Goal: Information Seeking & Learning: Learn about a topic

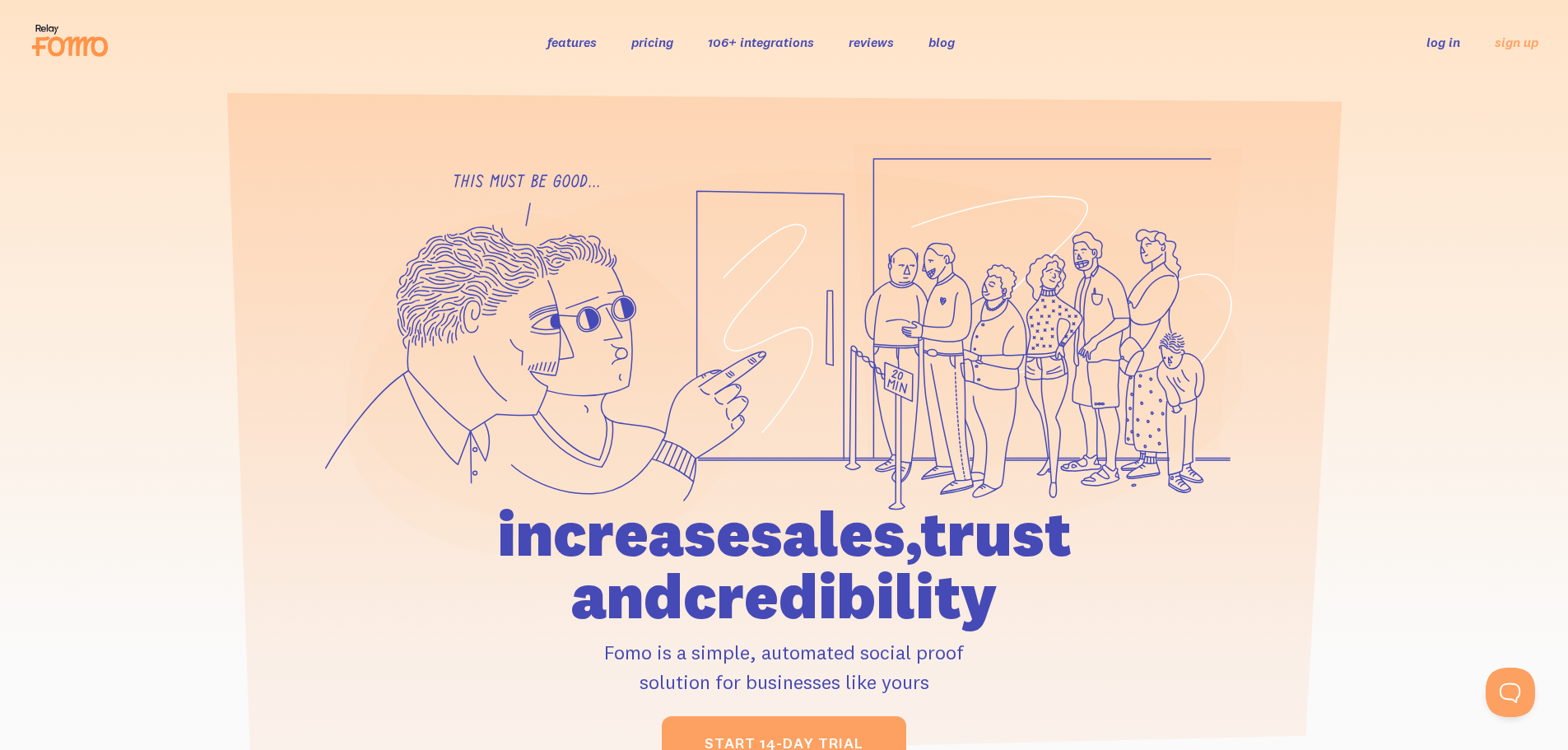
click at [558, 36] on link "features" at bounding box center [571, 42] width 50 height 17
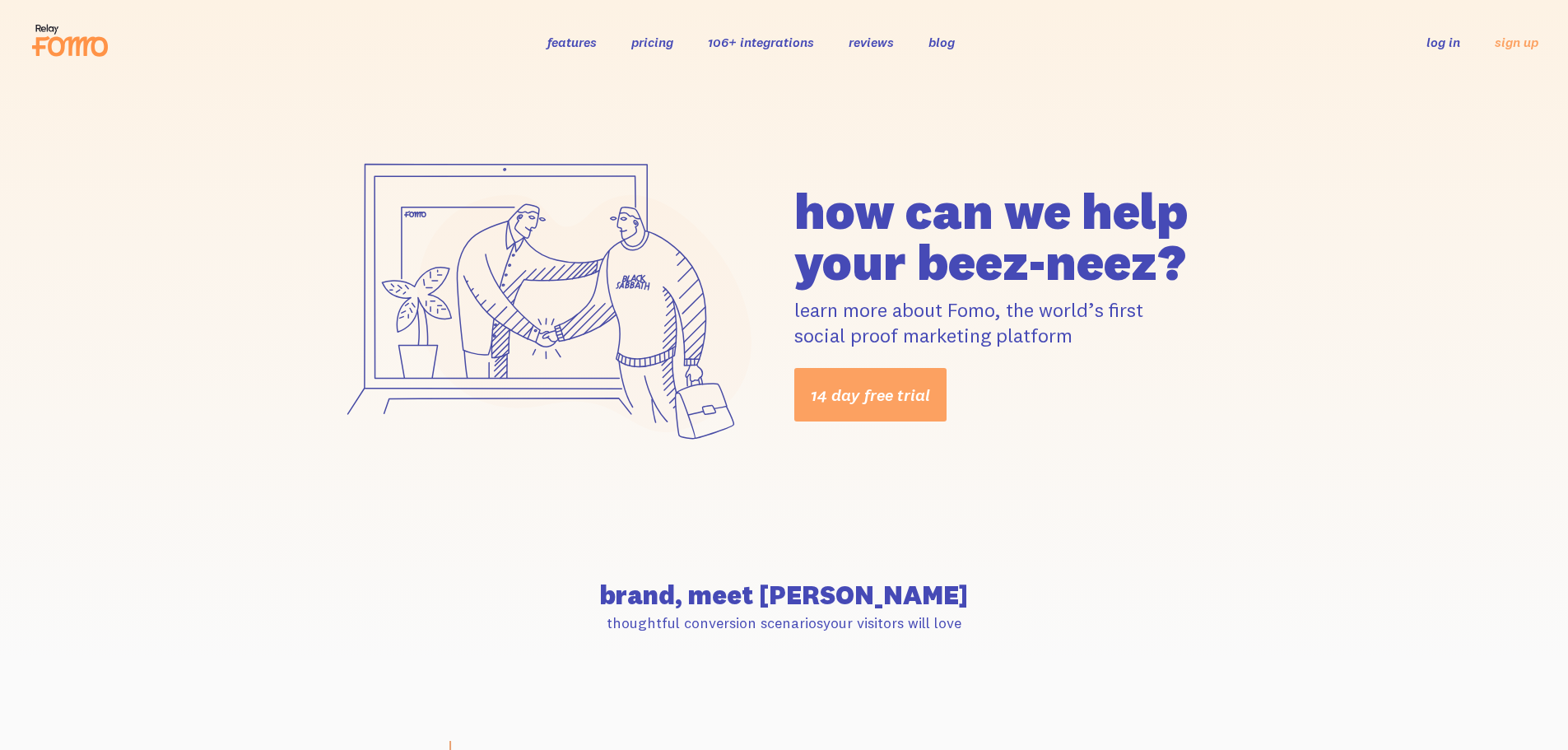
click at [663, 36] on link "pricing" at bounding box center [652, 42] width 42 height 17
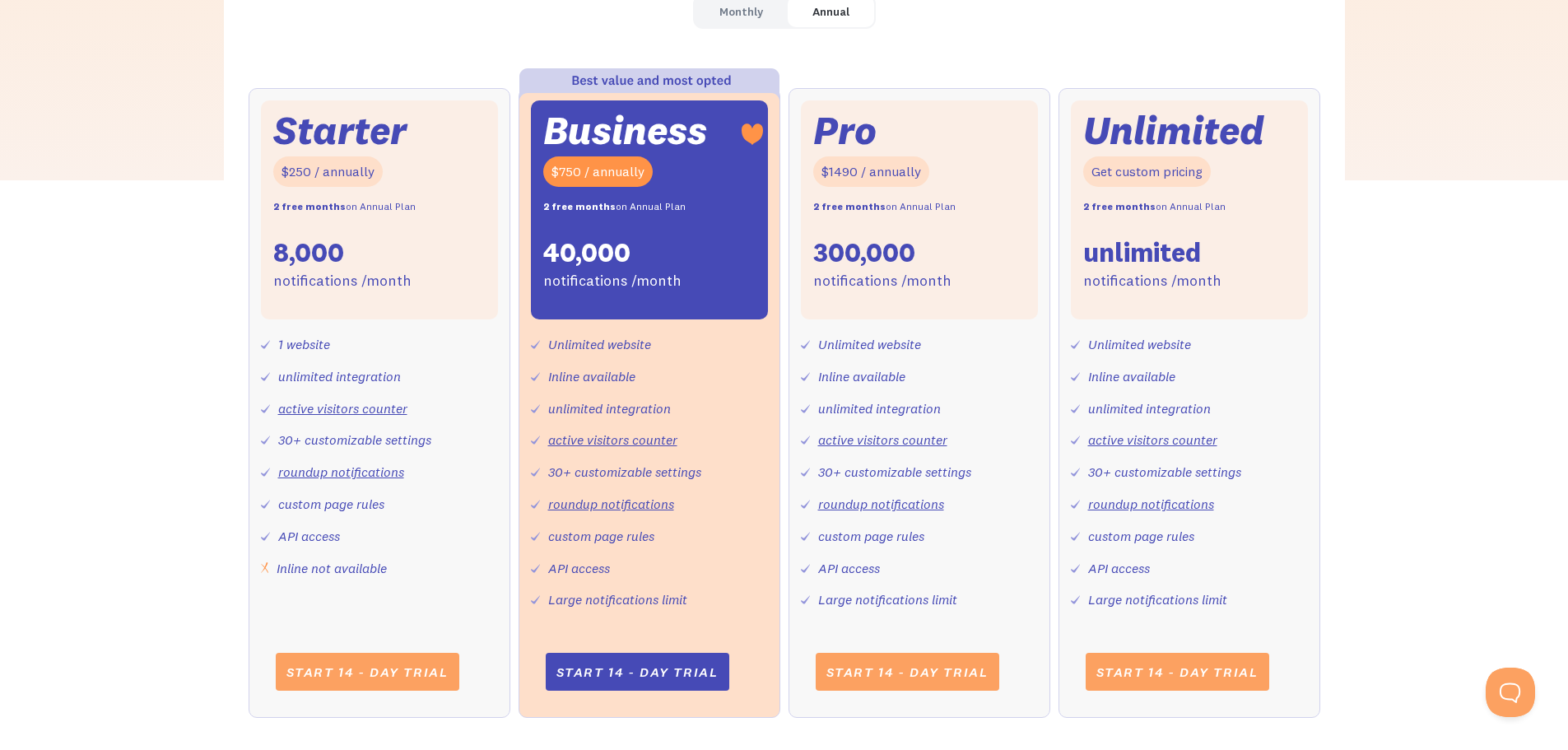
scroll to position [549, 0]
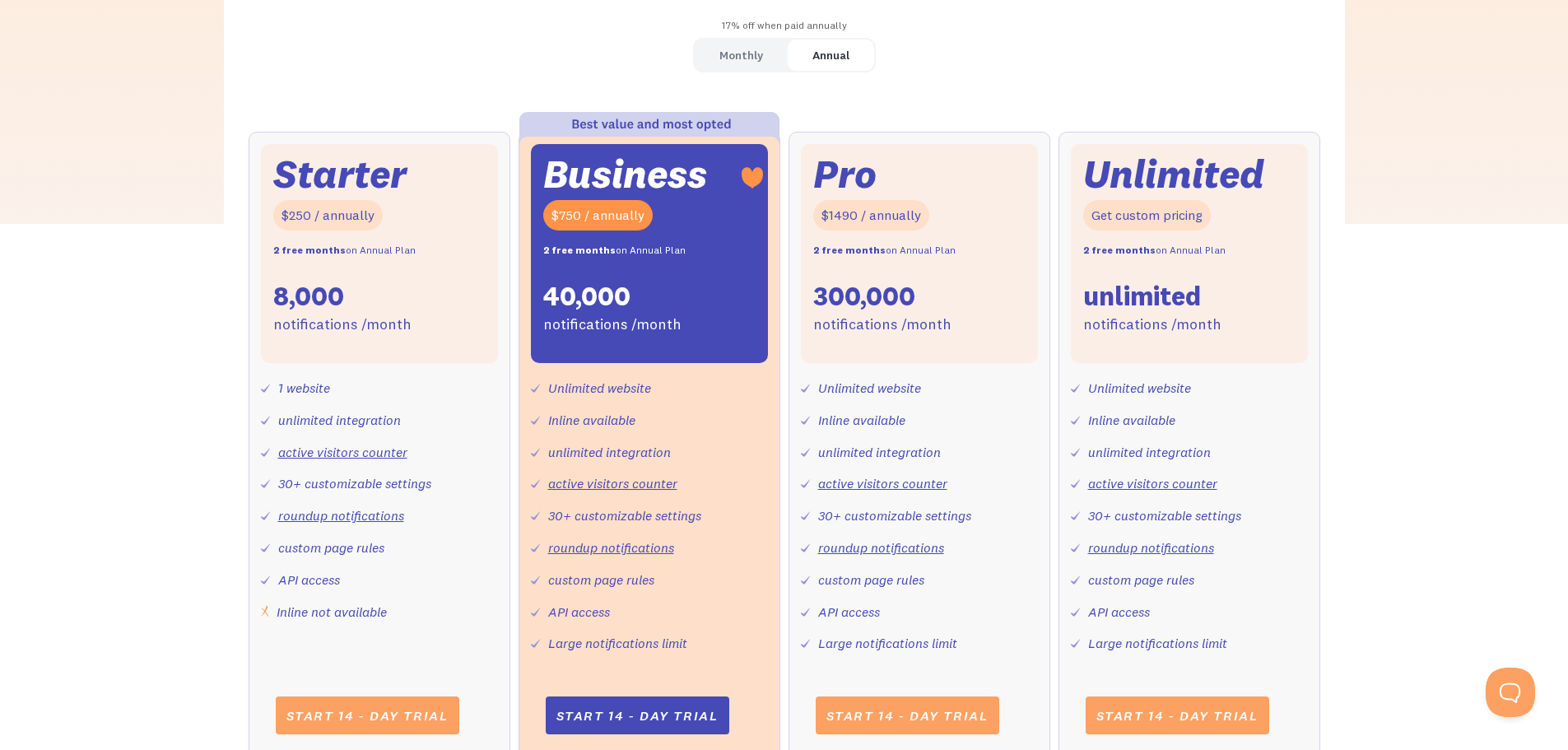
click at [1117, 156] on div "Unlimited" at bounding box center [1174, 174] width 181 height 35
click at [844, 46] on div "Annual" at bounding box center [831, 55] width 37 height 24
click at [202, 368] on div "I am a brand I am an agency 17% off when paid annually Monthly Annual Starter $…" at bounding box center [784, 359] width 1568 height 870
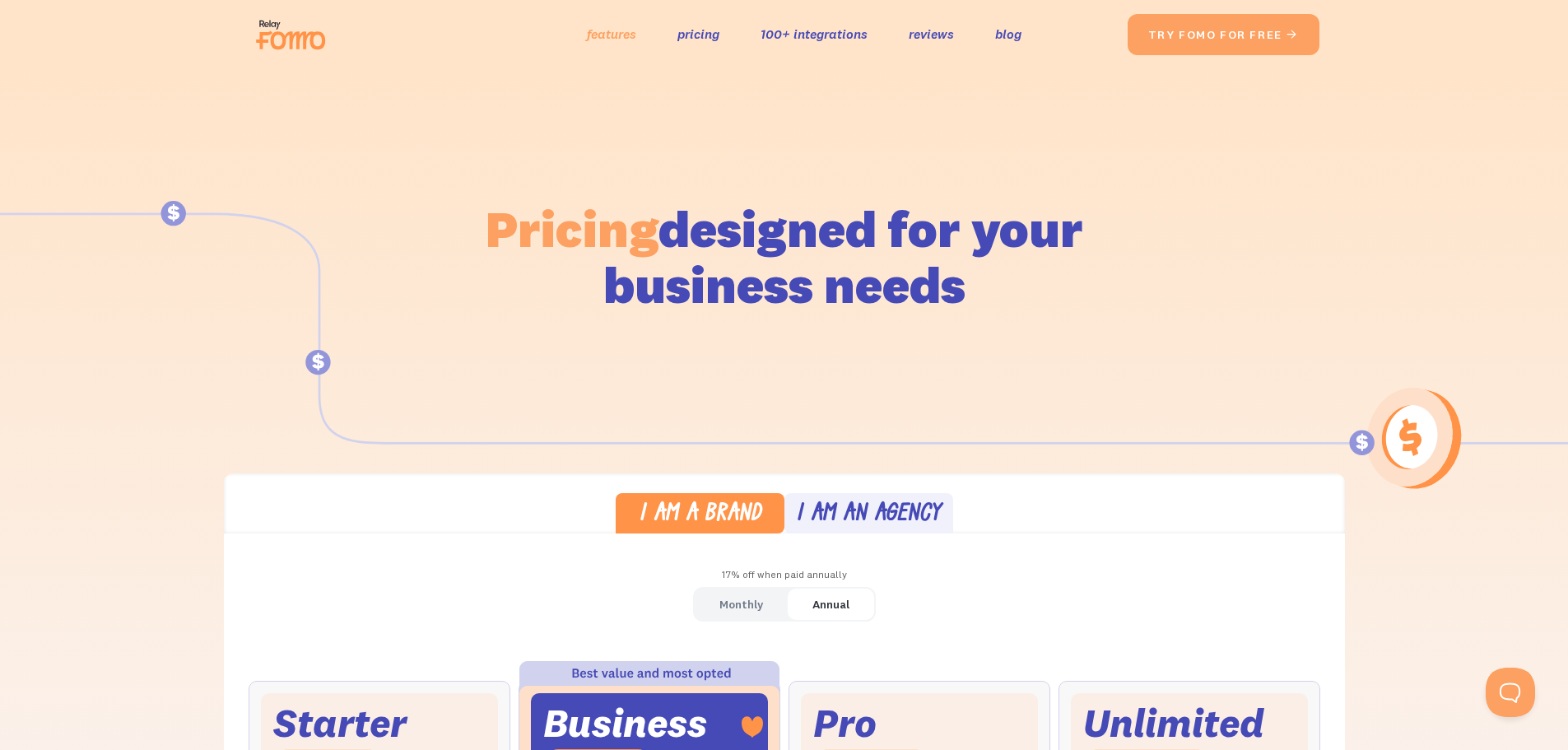
click at [604, 32] on link "features" at bounding box center [611, 34] width 50 height 24
